Goal: Task Accomplishment & Management: Manage account settings

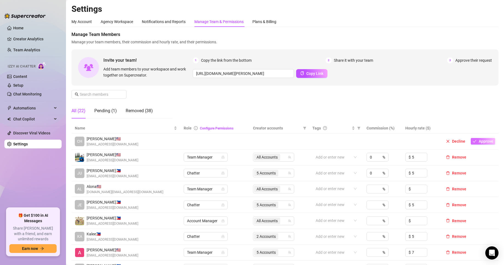
click at [478, 141] on span "Approve" at bounding box center [485, 141] width 15 height 4
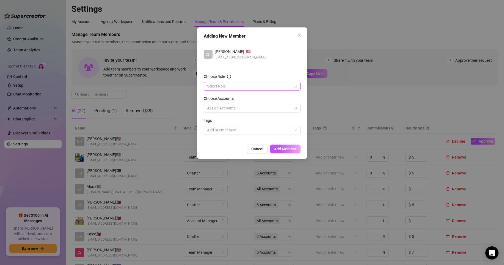
click at [226, 90] on input "Choose Role" at bounding box center [249, 86] width 85 height 8
click at [231, 103] on div "Account Manager" at bounding box center [252, 106] width 88 height 6
click at [231, 103] on div "Choose Accounts" at bounding box center [252, 100] width 97 height 8
click at [233, 108] on div at bounding box center [249, 108] width 89 height 8
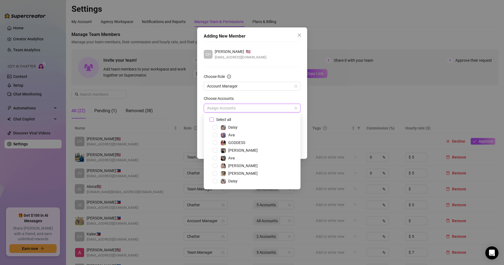
click at [228, 118] on span "Select all" at bounding box center [223, 120] width 19 height 6
click at [213, 118] on input "Select all" at bounding box center [211, 120] width 4 height 4
checkbox input "true"
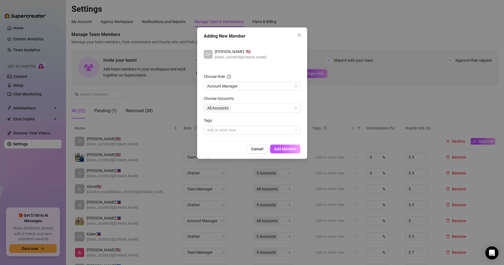
click at [253, 100] on div "Choose Accounts" at bounding box center [252, 100] width 97 height 8
click at [277, 146] on button "Add Member" at bounding box center [285, 149] width 30 height 9
